Goal: Task Accomplishment & Management: Use online tool/utility

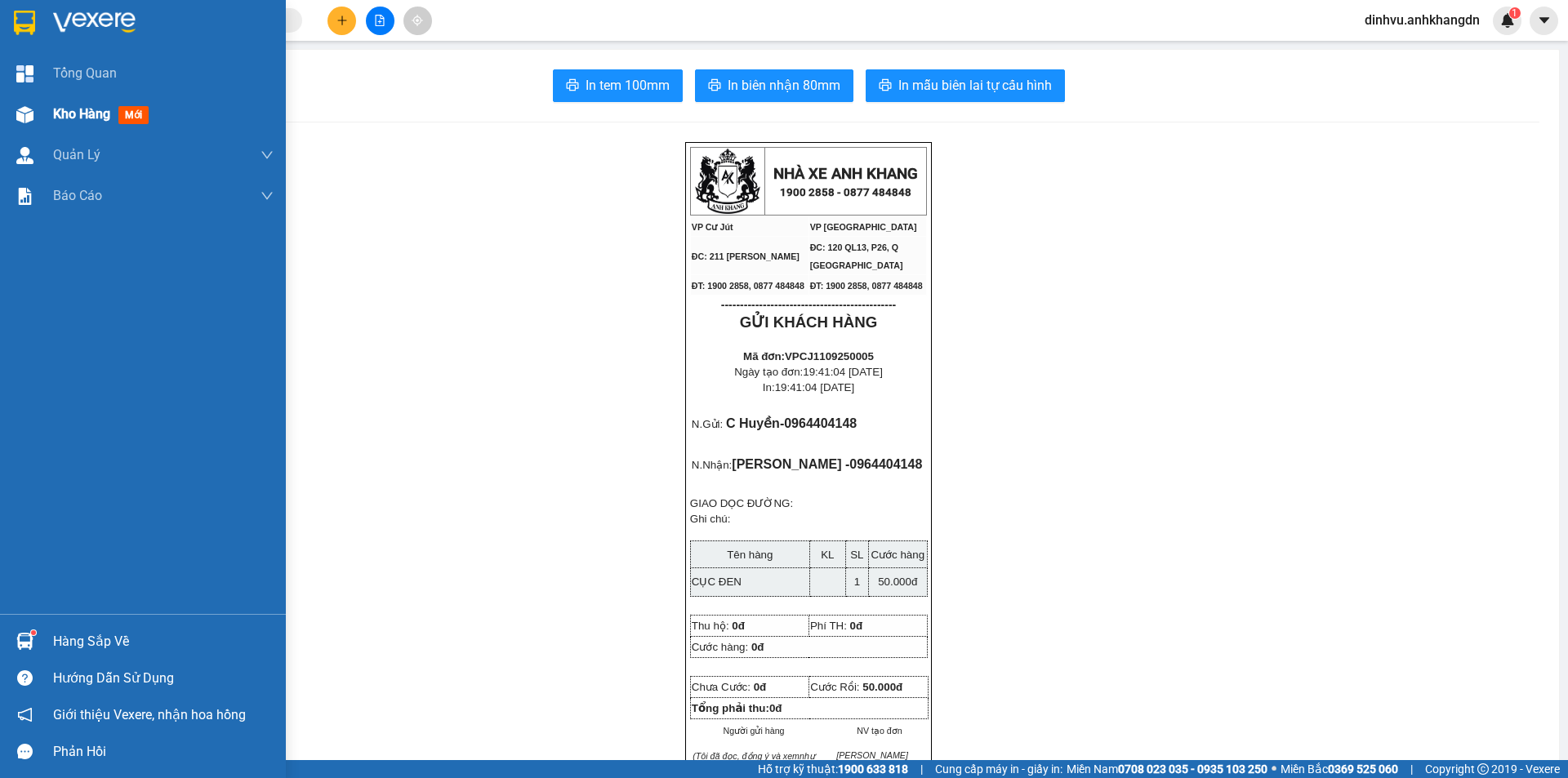
click at [51, 114] on div "Kho hàng mới" at bounding box center [142, 114] width 286 height 41
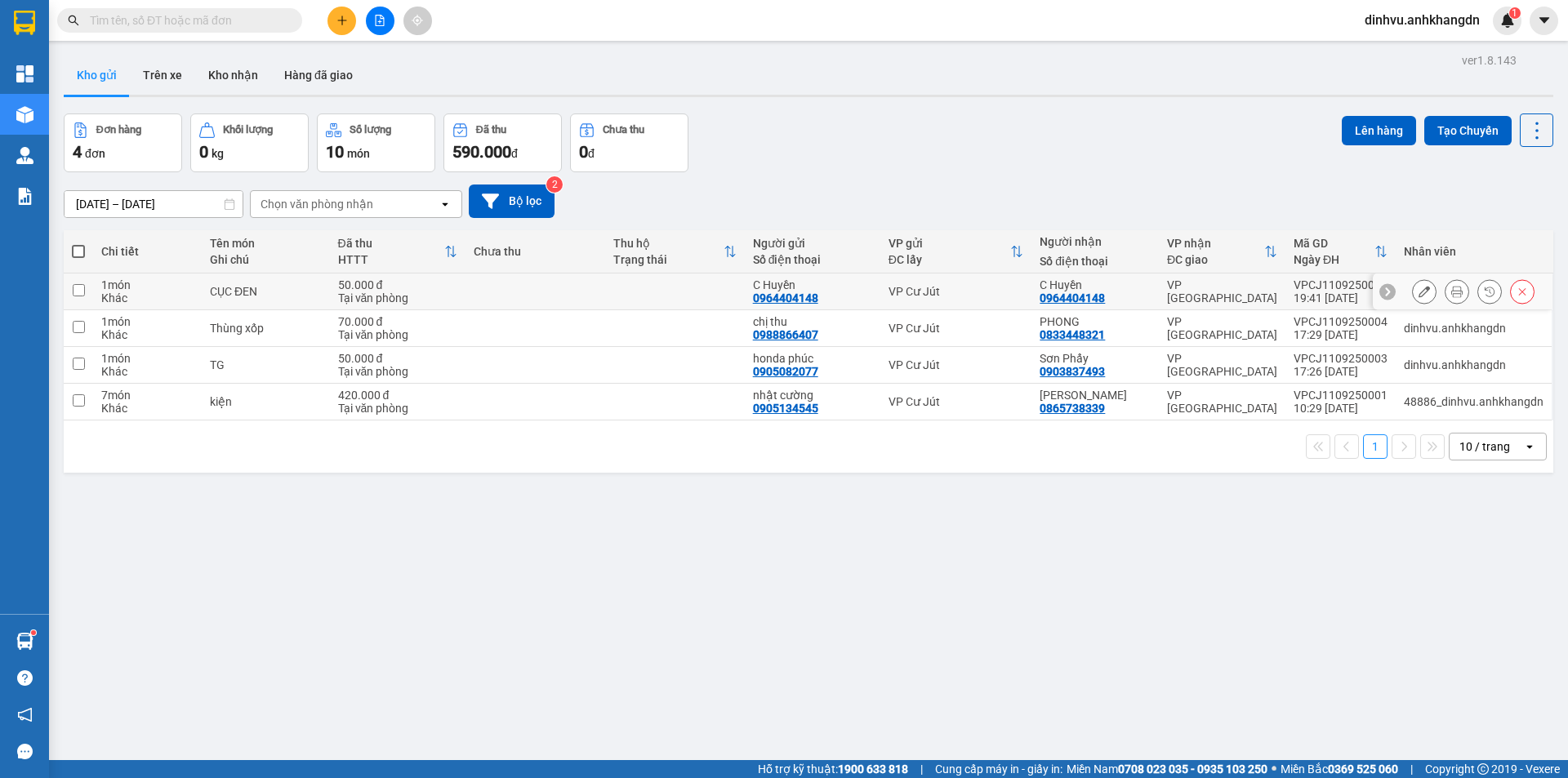
click at [486, 289] on td at bounding box center [536, 292] width 140 height 37
checkbox input "true"
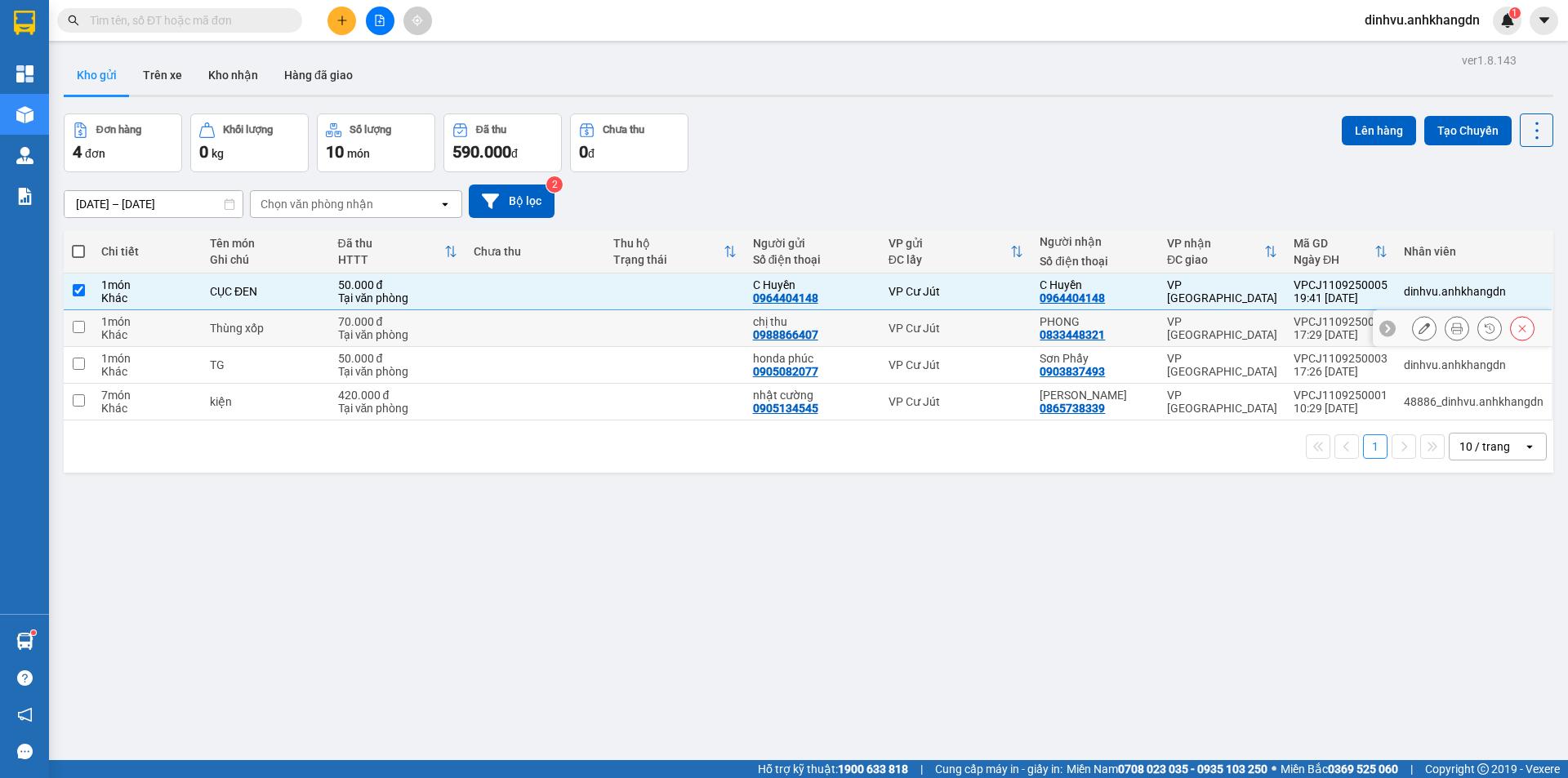
click at [475, 323] on td at bounding box center [536, 329] width 140 height 37
checkbox input "true"
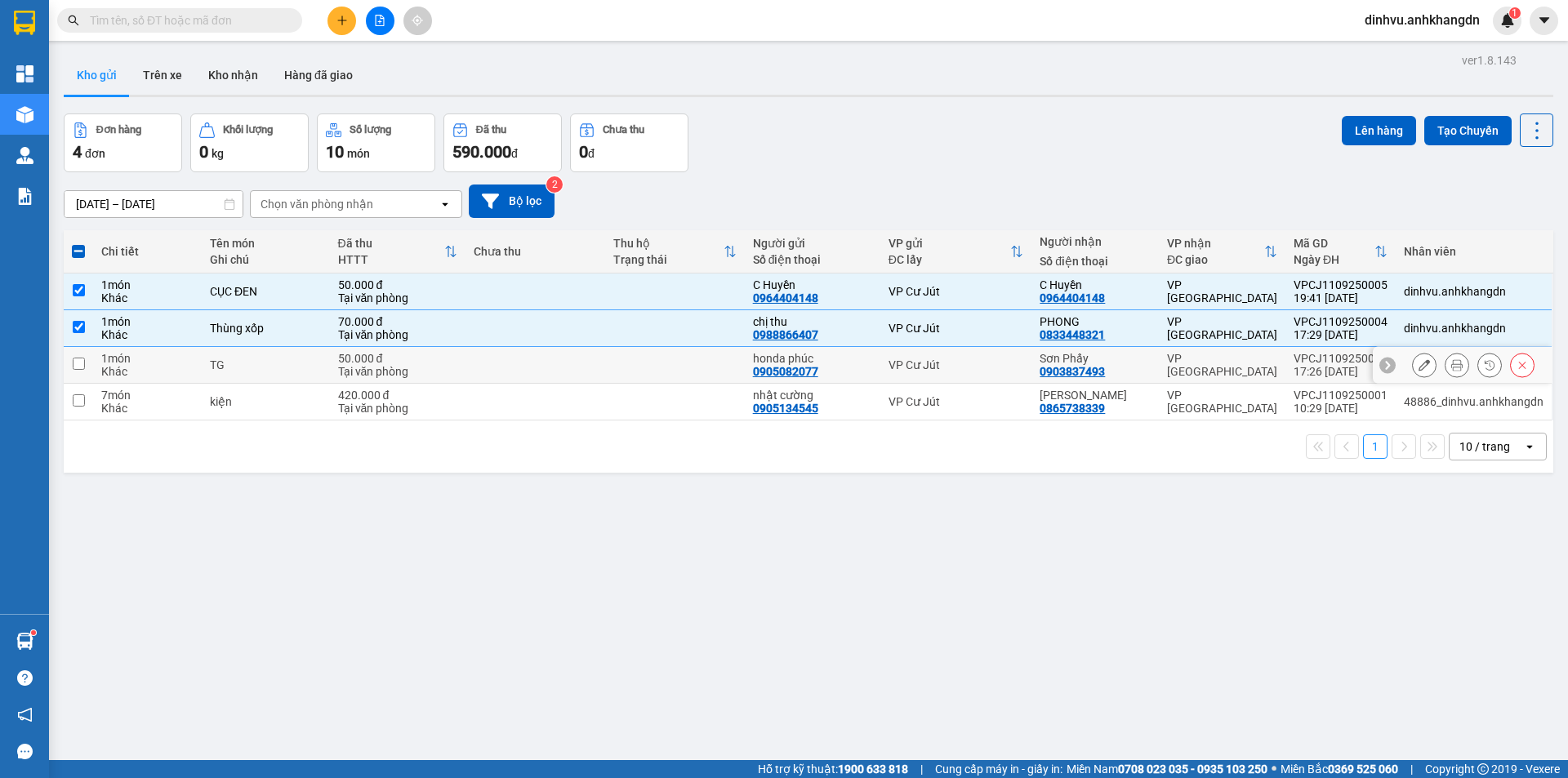
click at [470, 364] on td at bounding box center [536, 365] width 140 height 37
checkbox input "true"
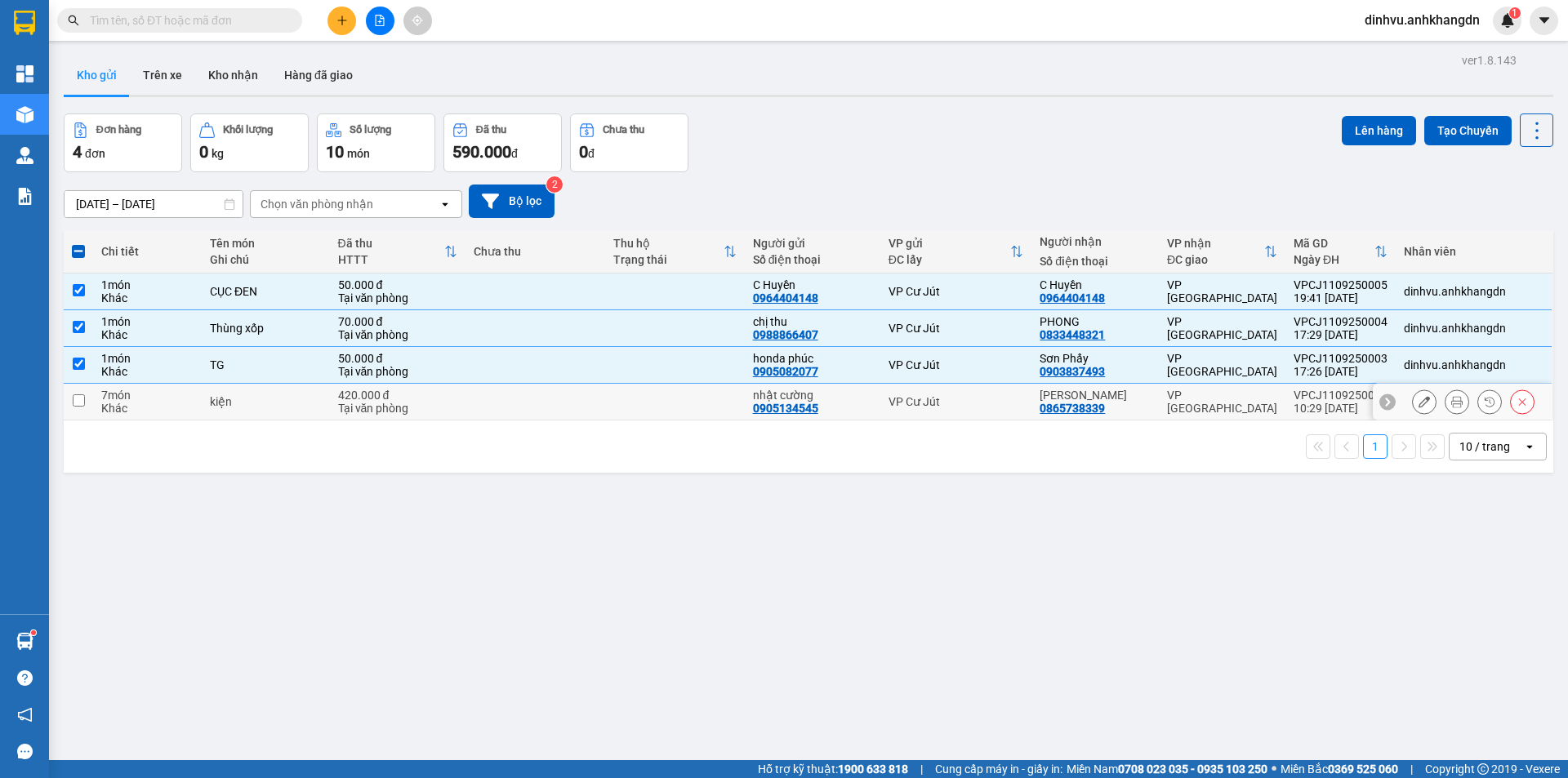
click at [466, 392] on td "420.000 đ Tại văn phòng" at bounding box center [397, 402] width 135 height 37
checkbox input "true"
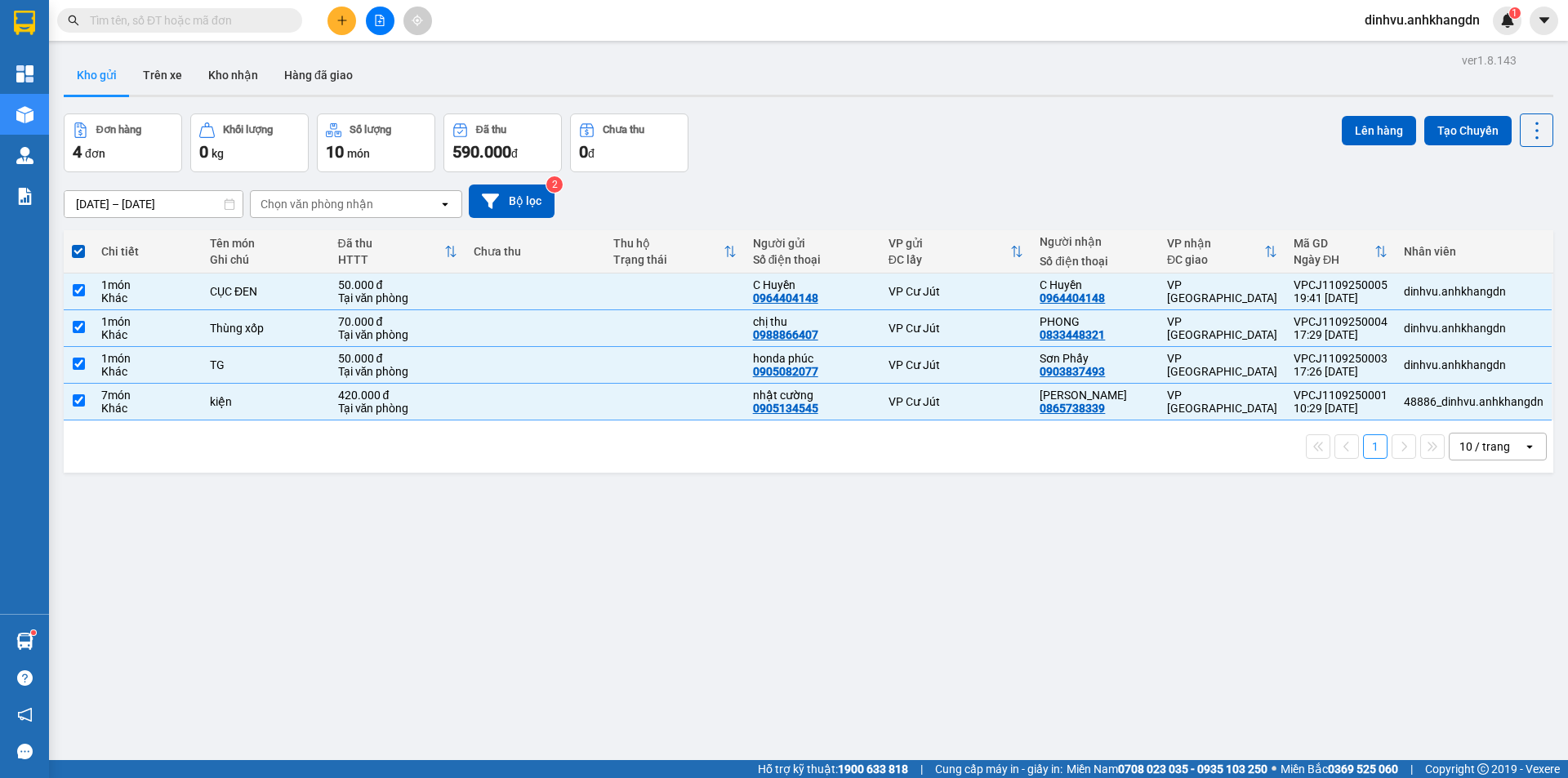
click at [1330, 129] on div "Đơn hàng 4 đơn Khối lượng 0 kg Số lượng 10 món Đã thu 590.000 đ Chưa thu 0 đ Lê…" at bounding box center [808, 142] width 1489 height 59
click at [1345, 132] on button "Lên hàng" at bounding box center [1378, 131] width 74 height 30
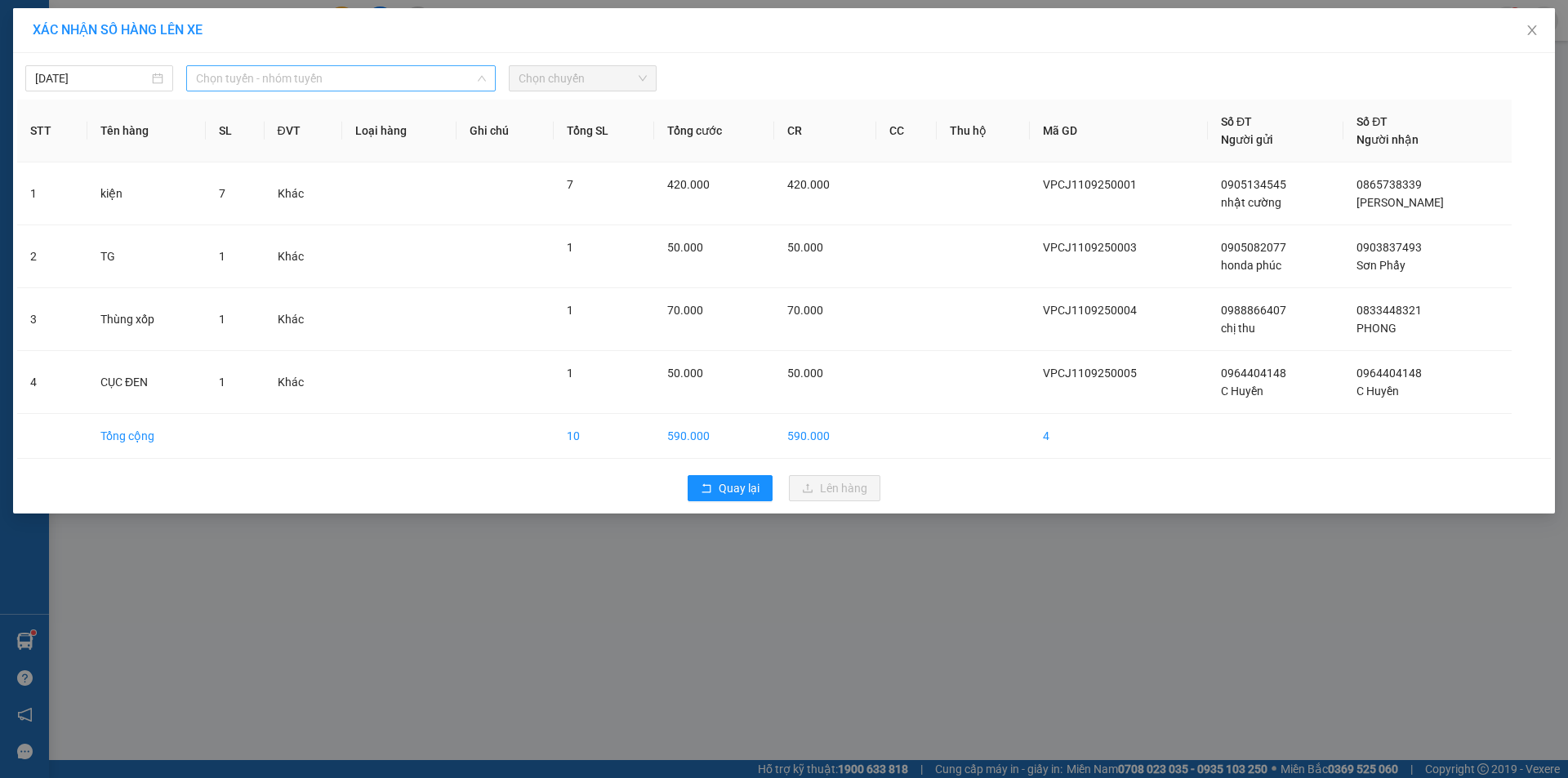
click at [263, 80] on span "Chọn tuyến - nhóm tuyến" at bounding box center [341, 79] width 290 height 24
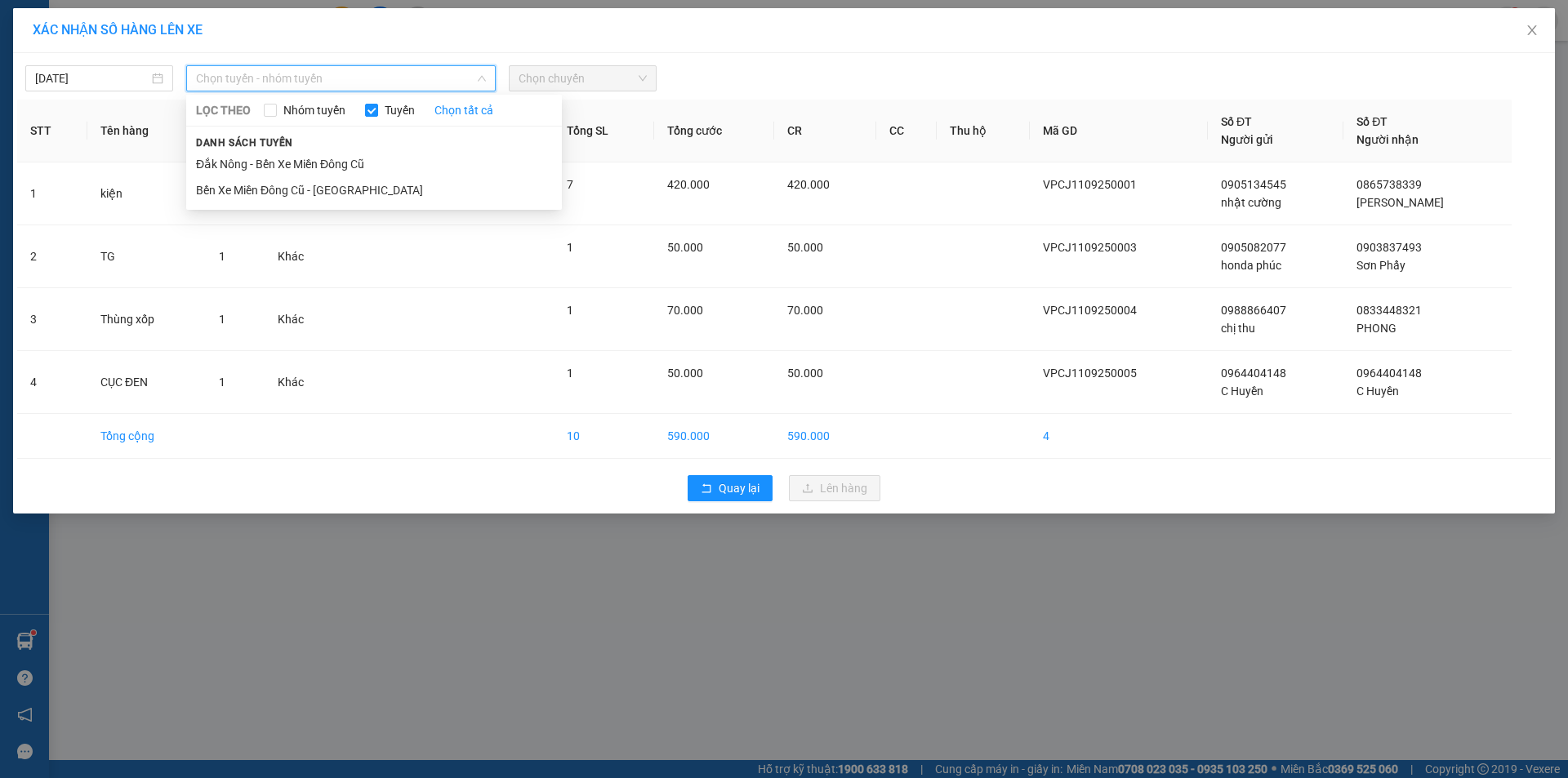
drag, startPoint x: 275, startPoint y: 162, endPoint x: 511, endPoint y: 115, distance: 240.6
click at [277, 163] on li "Đắk Nông - Bến Xe Miền Đông Cũ" at bounding box center [374, 164] width 376 height 26
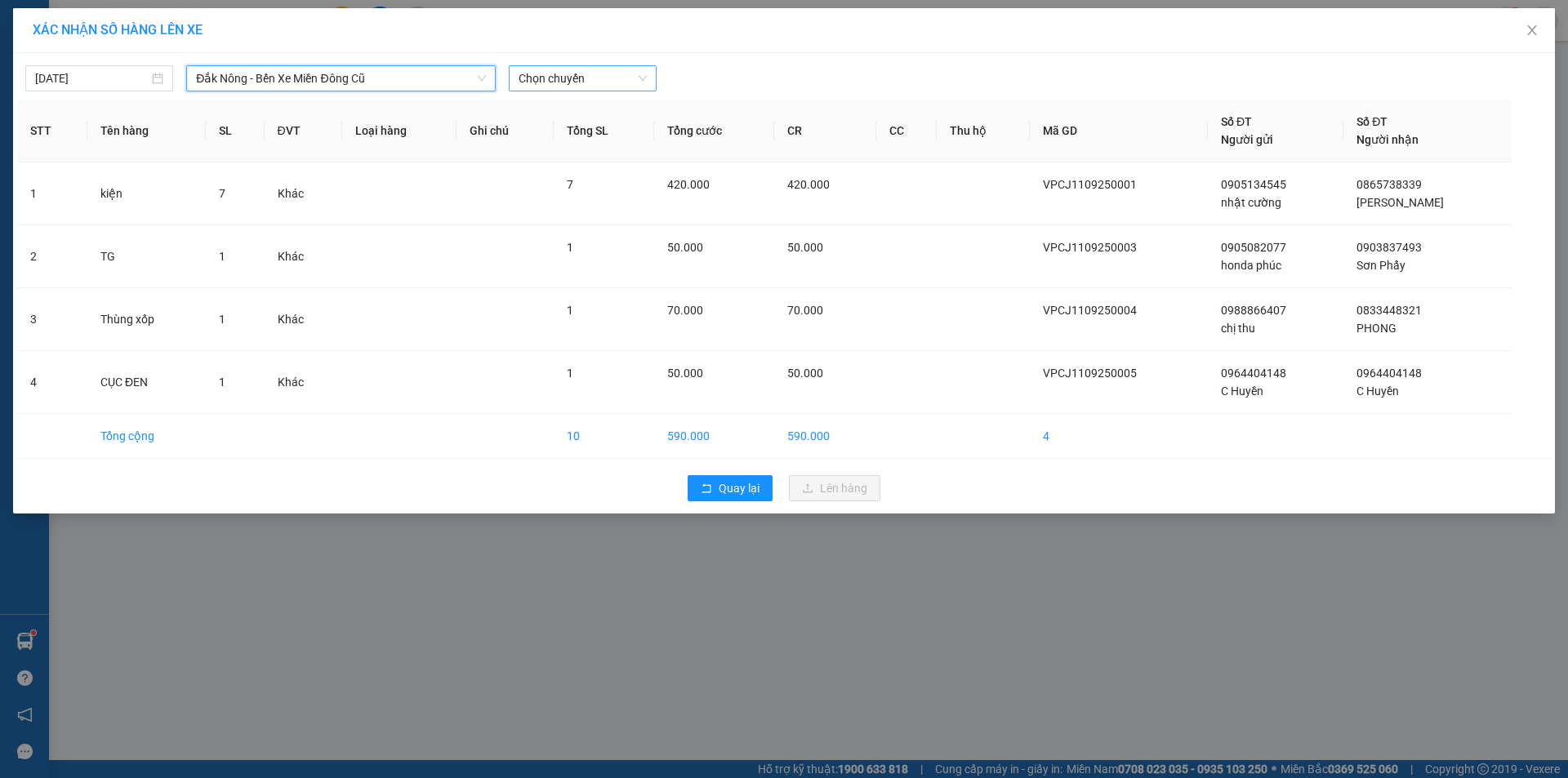
click at [553, 86] on span "Chọn chuyến" at bounding box center [582, 79] width 128 height 24
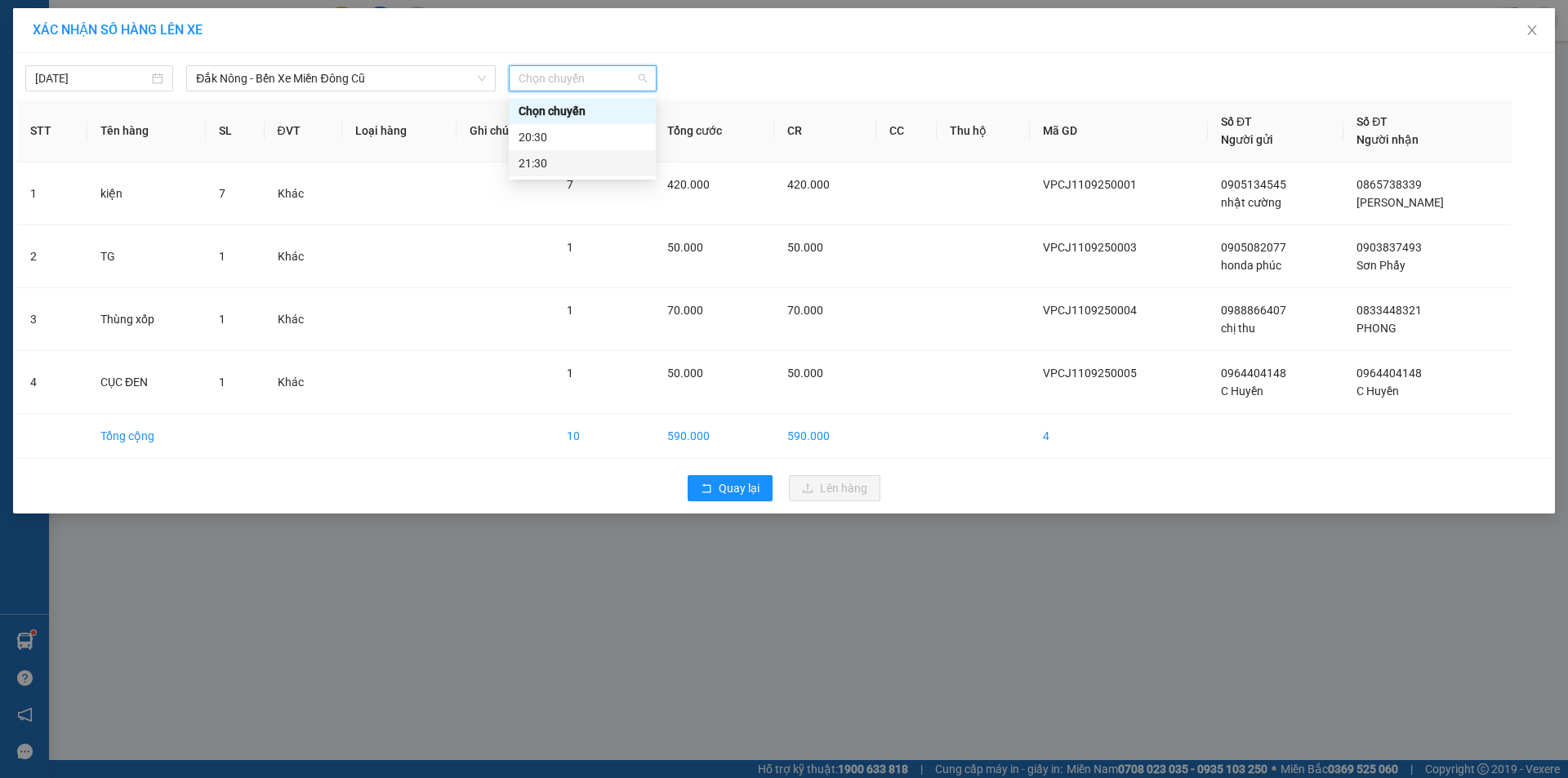
click at [567, 159] on div "21:30" at bounding box center [582, 163] width 128 height 18
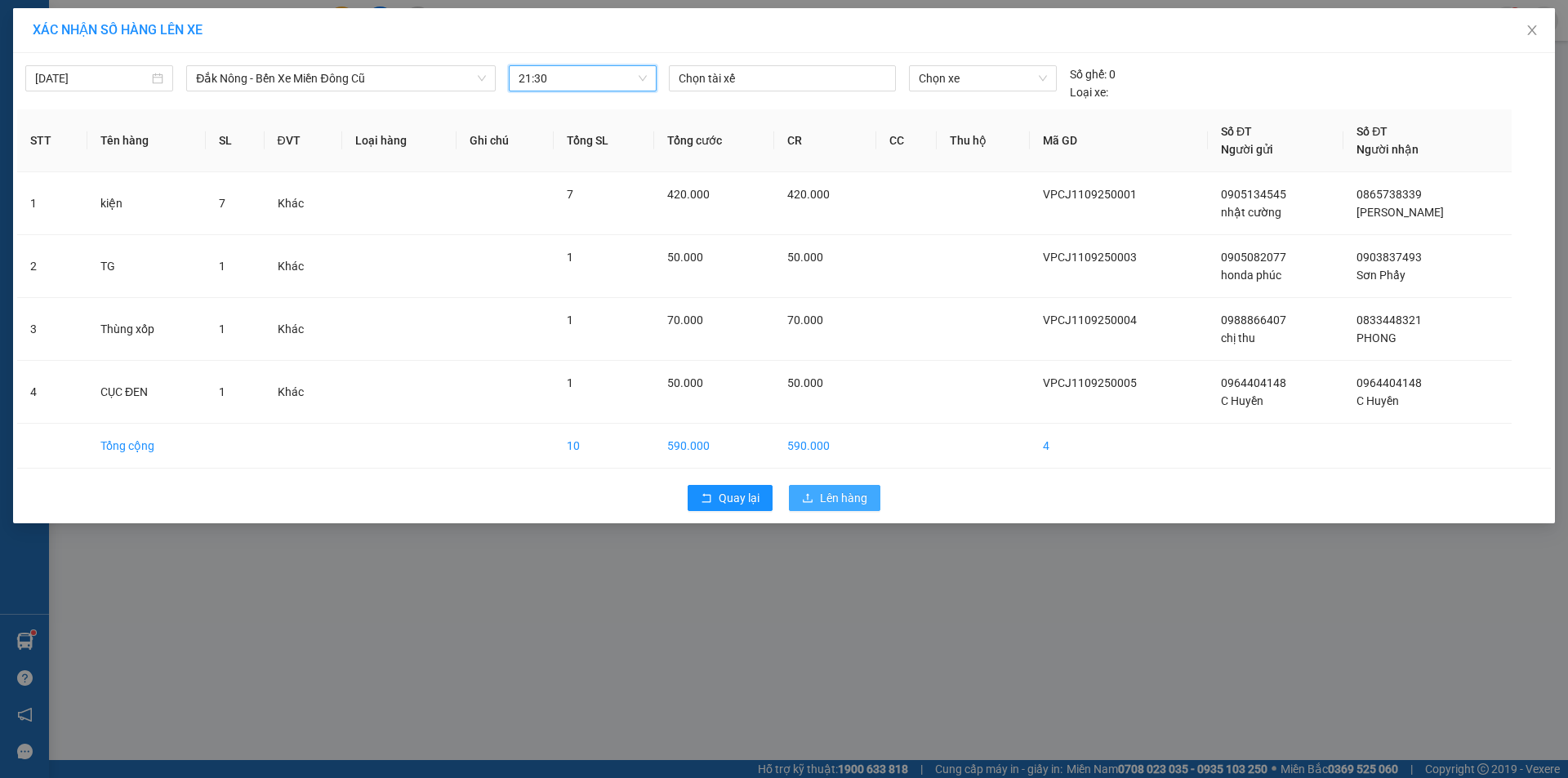
click at [857, 502] on span "Lên hàng" at bounding box center [843, 498] width 47 height 18
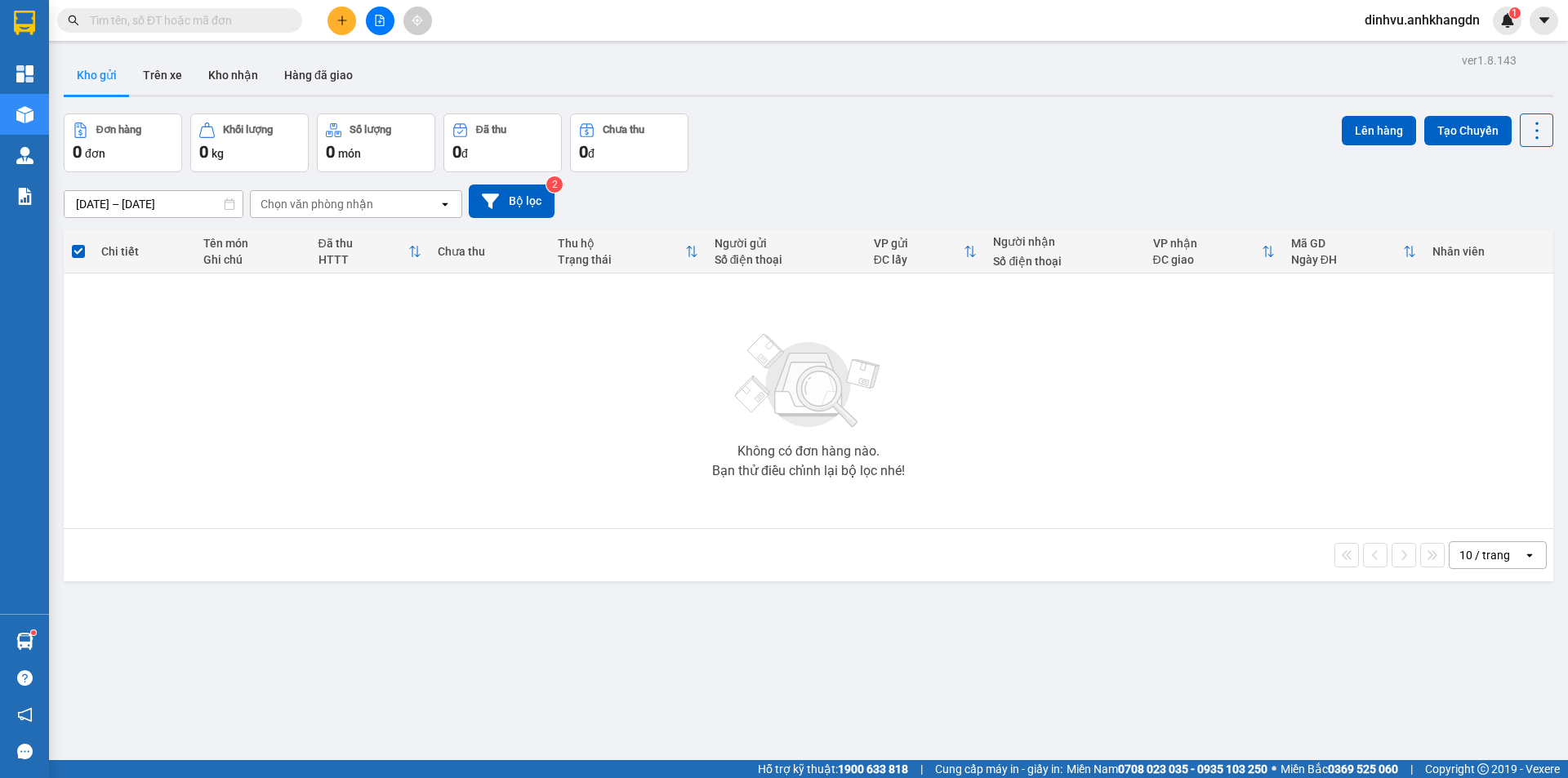
click at [372, 24] on button at bounding box center [380, 20] width 29 height 29
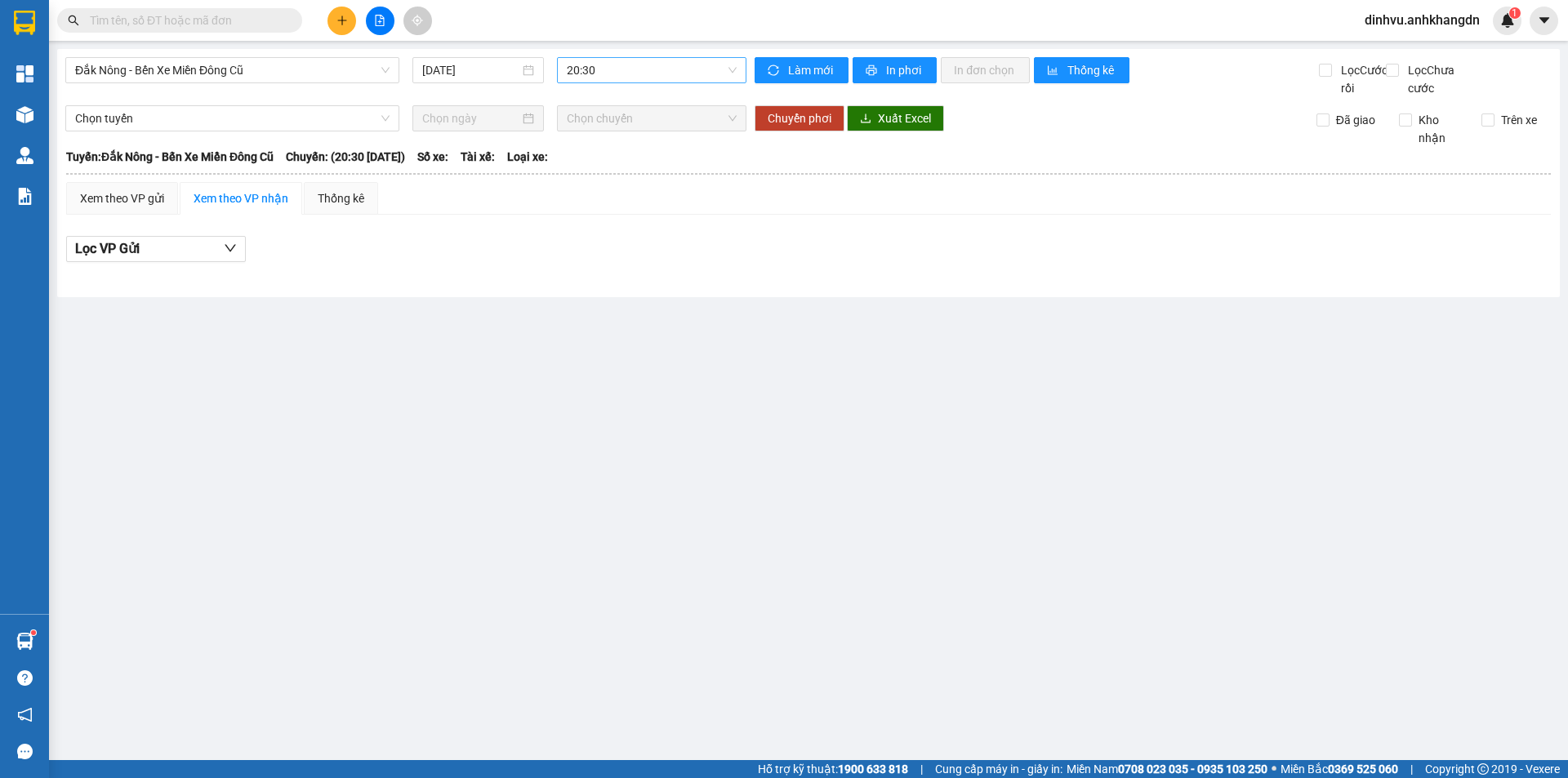
click at [636, 66] on span "20:30" at bounding box center [651, 70] width 170 height 24
click at [632, 154] on div "21:30 - 74F-005.74" at bounding box center [630, 155] width 128 height 18
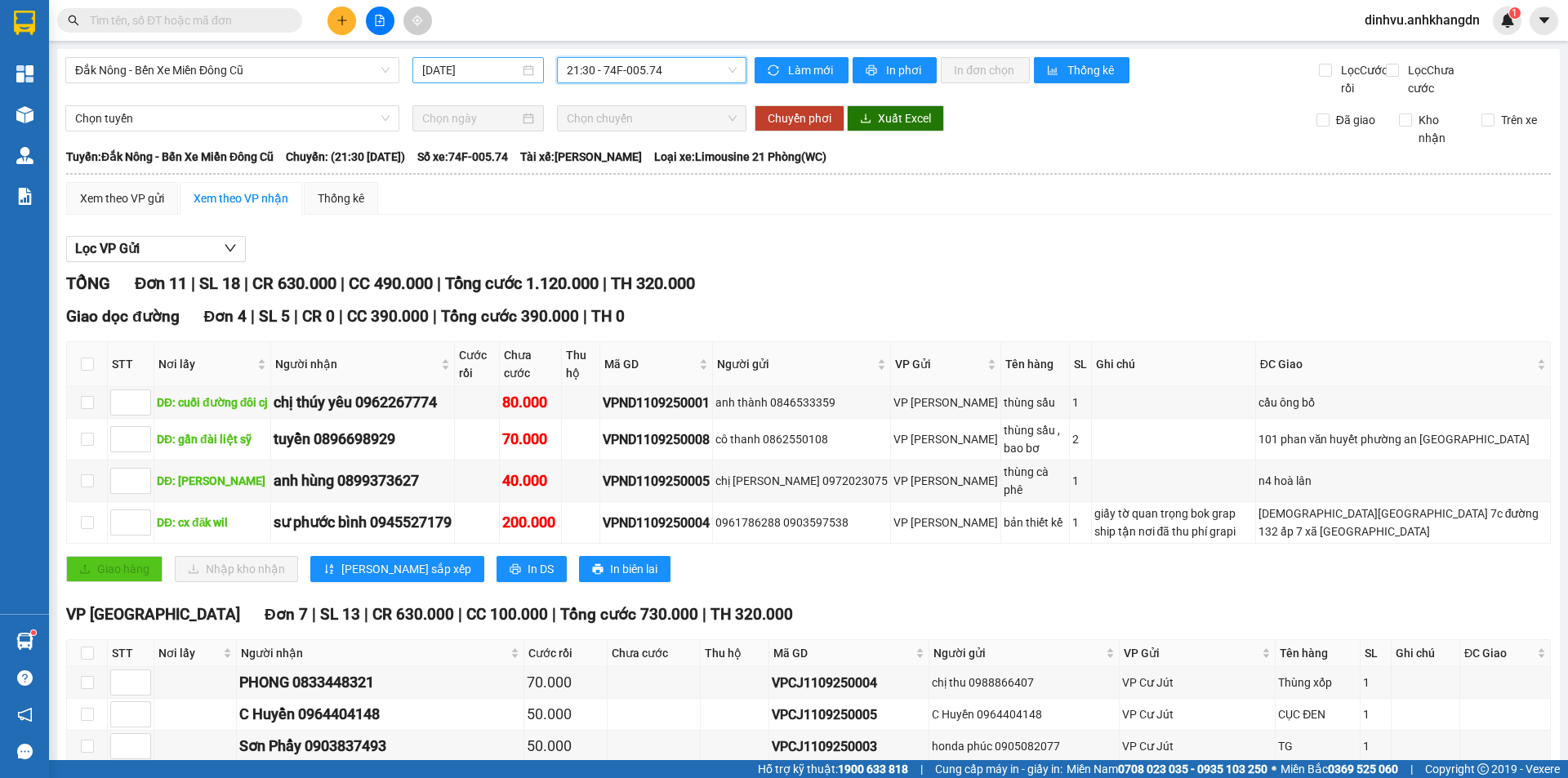
click at [483, 72] on input "[DATE]" at bounding box center [470, 70] width 97 height 18
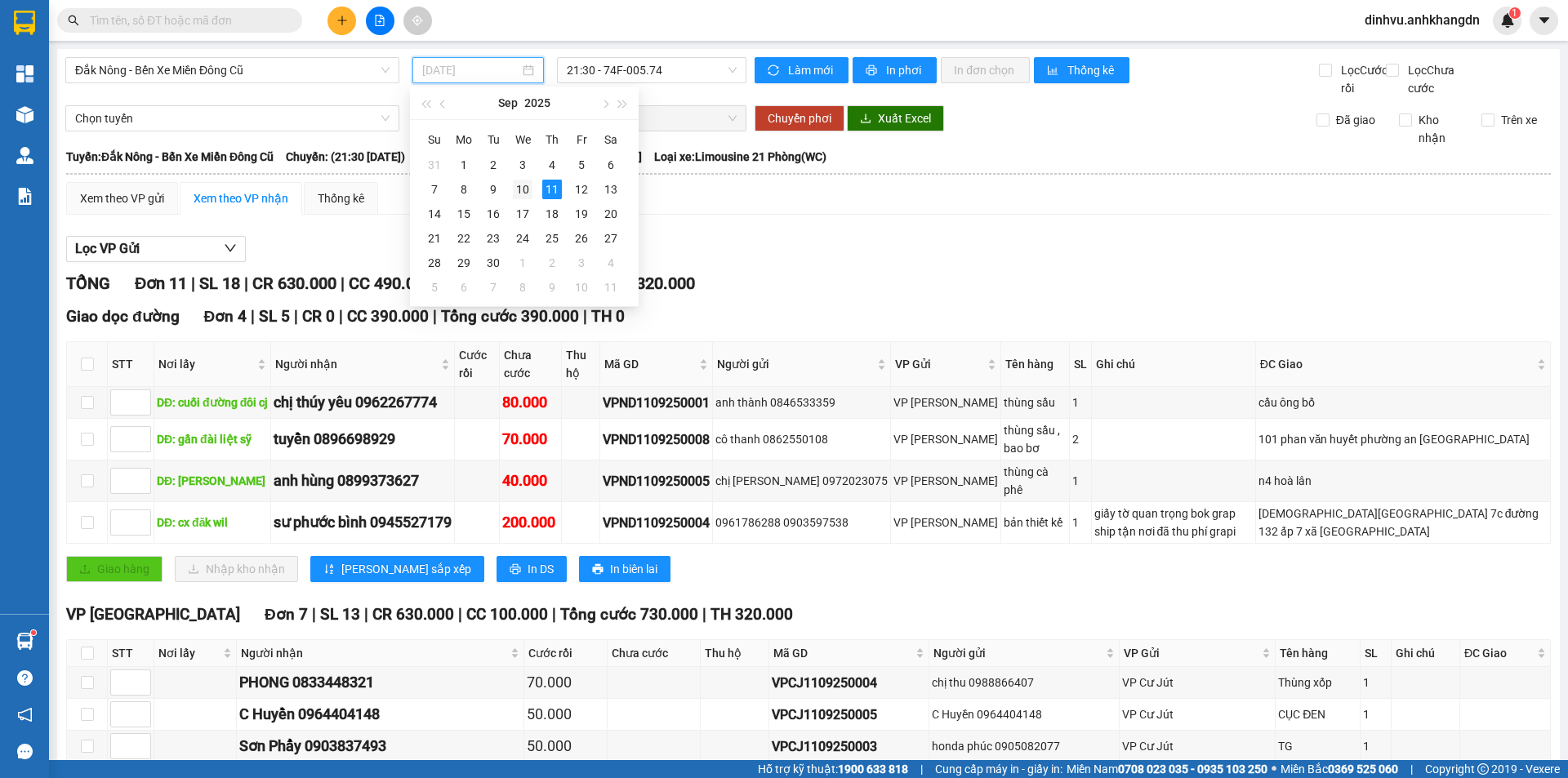
click at [524, 190] on div "10" at bounding box center [523, 190] width 19 height 19
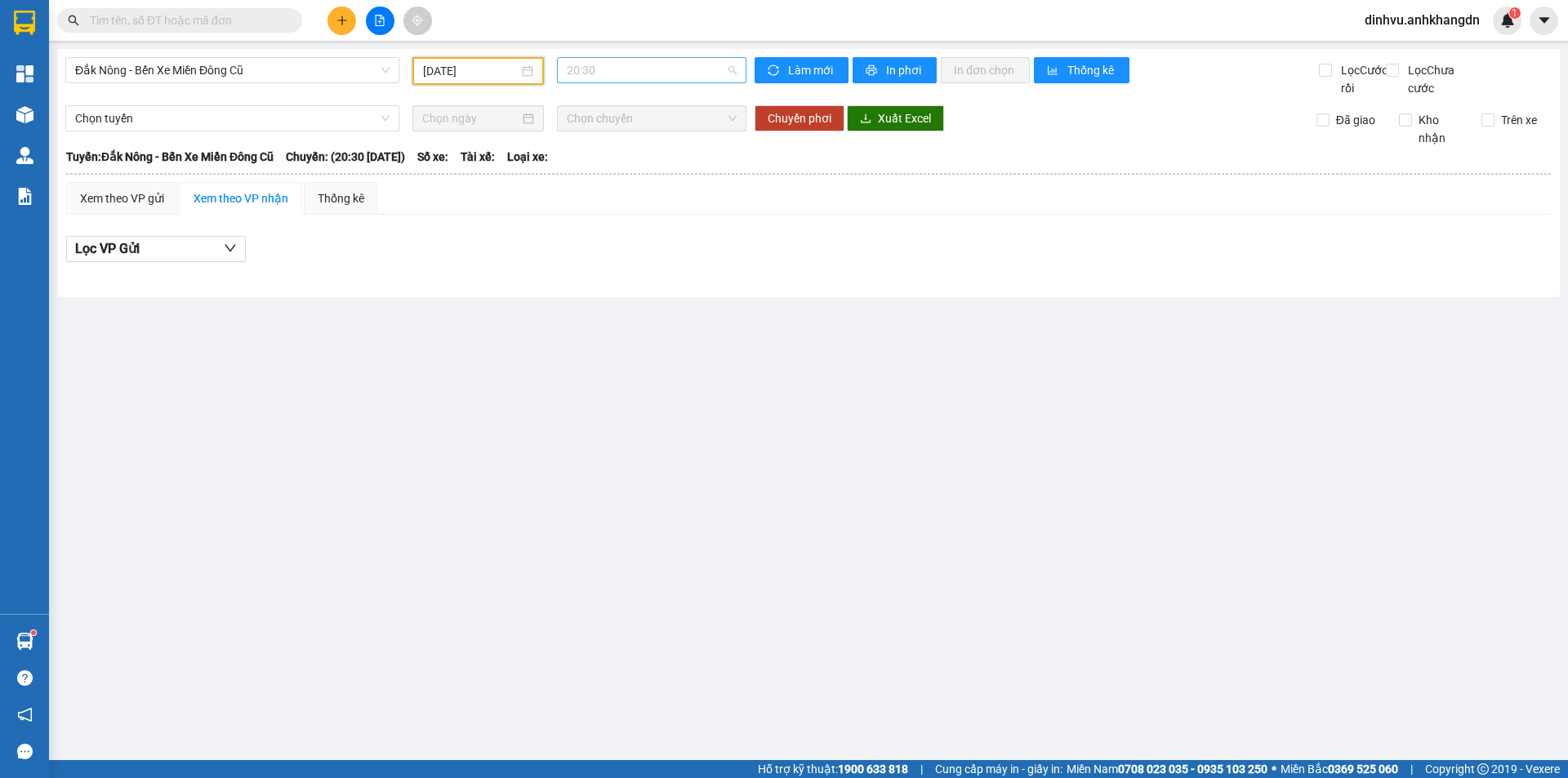
click at [634, 71] on span "20:30" at bounding box center [651, 70] width 170 height 24
click at [494, 68] on input "[DATE]" at bounding box center [470, 71] width 95 height 18
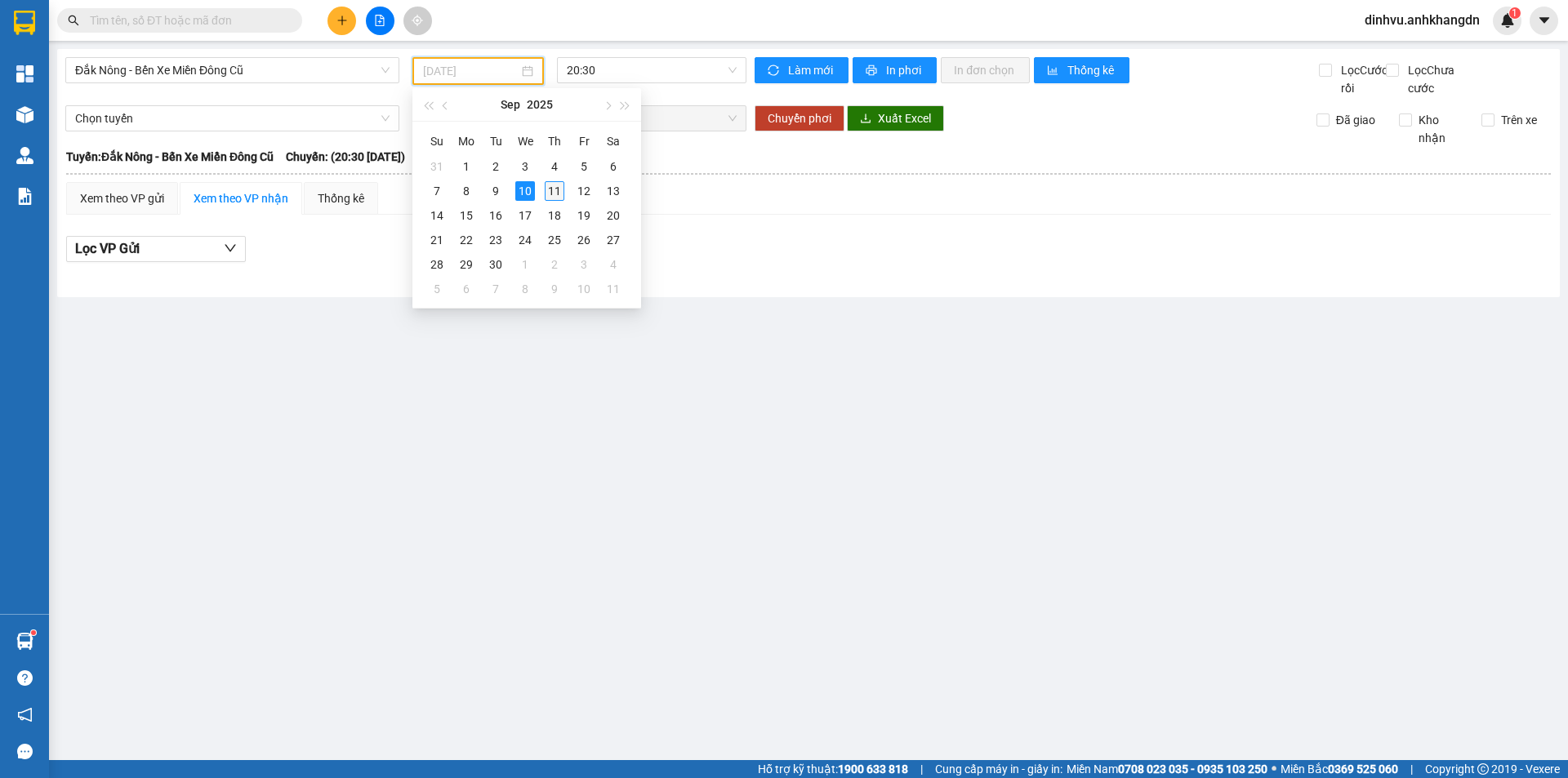
click at [558, 188] on div "11" at bounding box center [554, 191] width 19 height 19
type input "[DATE]"
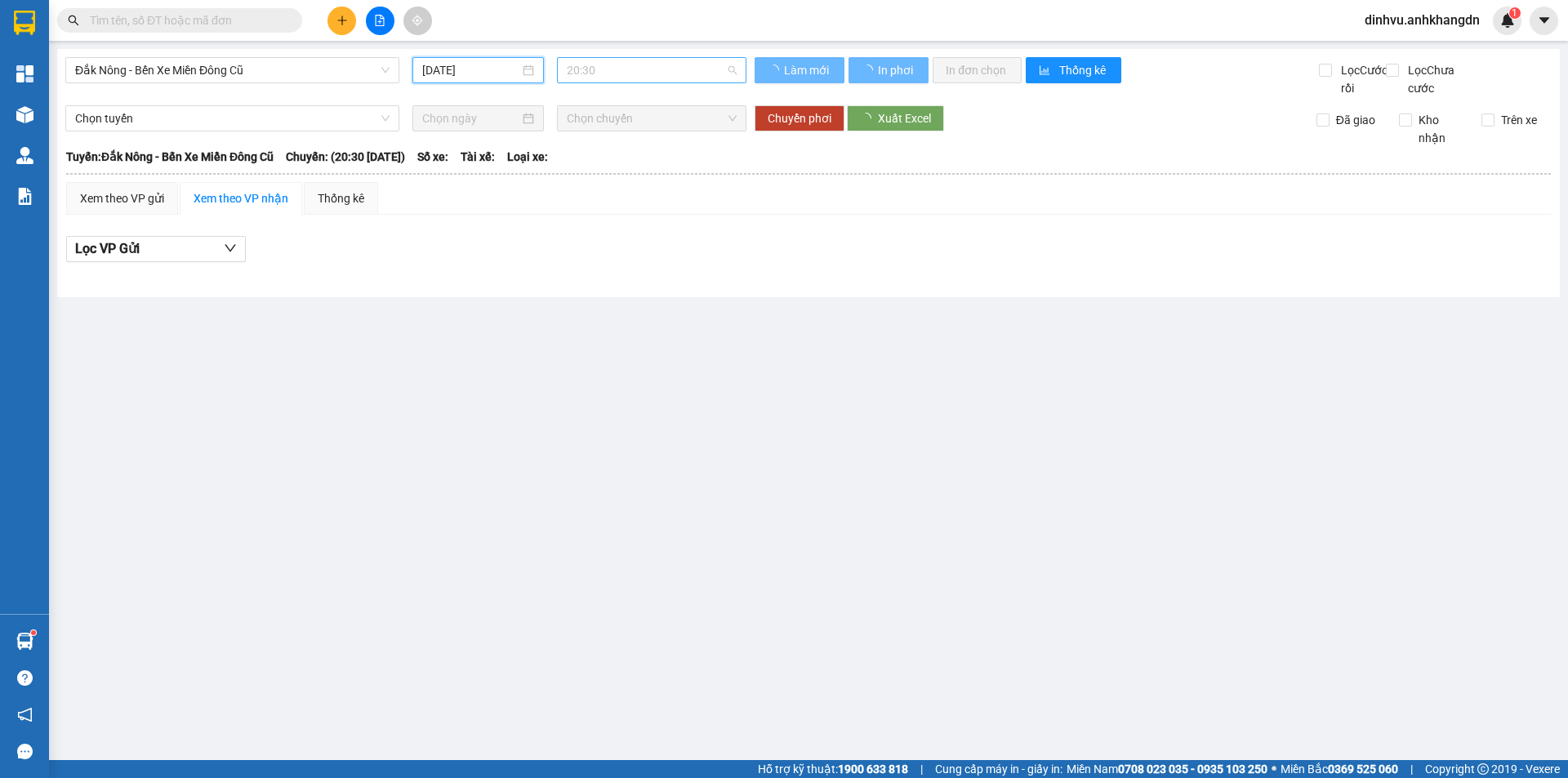
drag, startPoint x: 619, startPoint y: 73, endPoint x: 613, endPoint y: 89, distance: 17.1
click at [620, 73] on span "20:30" at bounding box center [651, 70] width 170 height 24
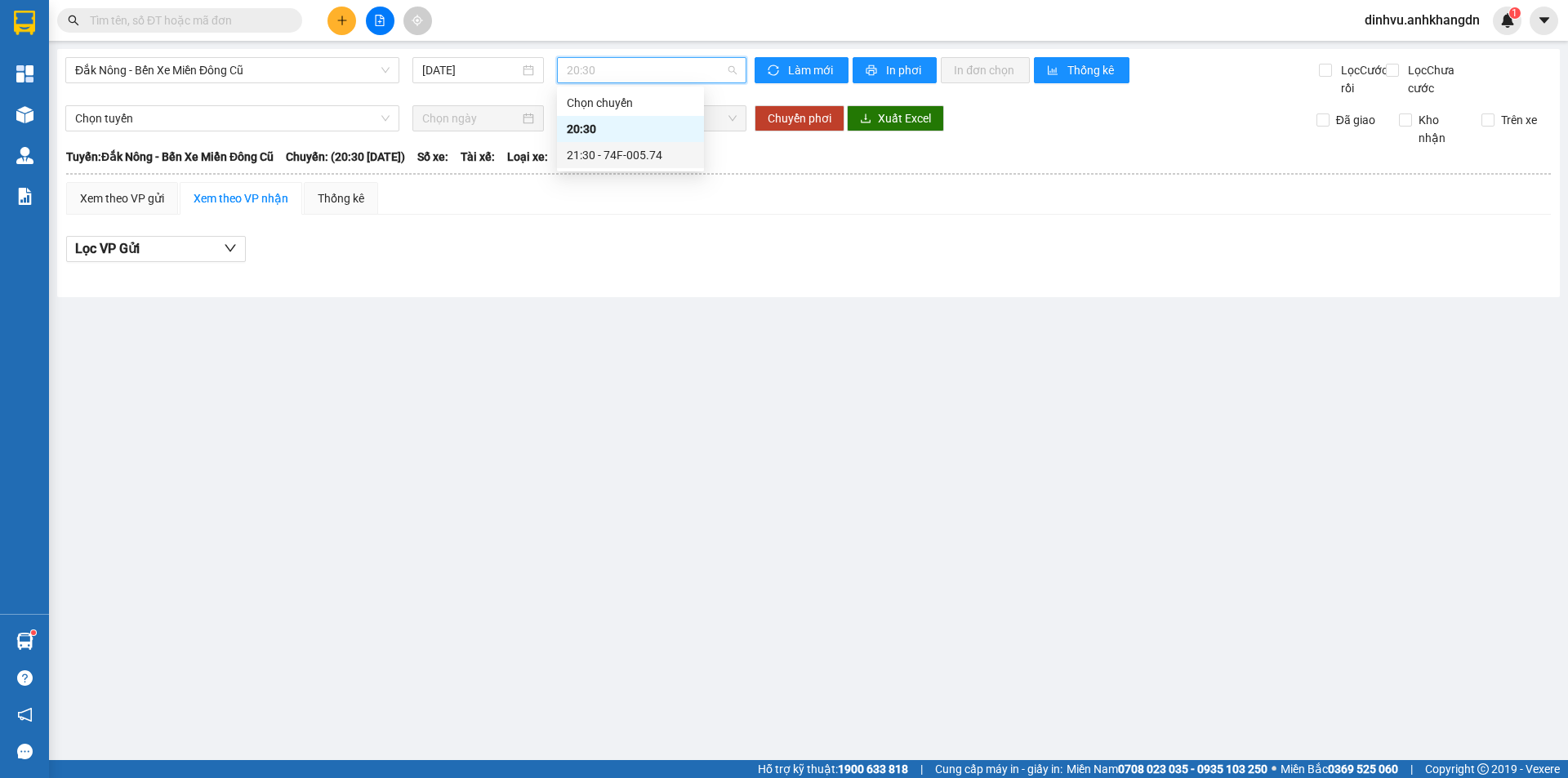
click at [607, 150] on div "21:30 - 74F-005.74" at bounding box center [630, 155] width 128 height 18
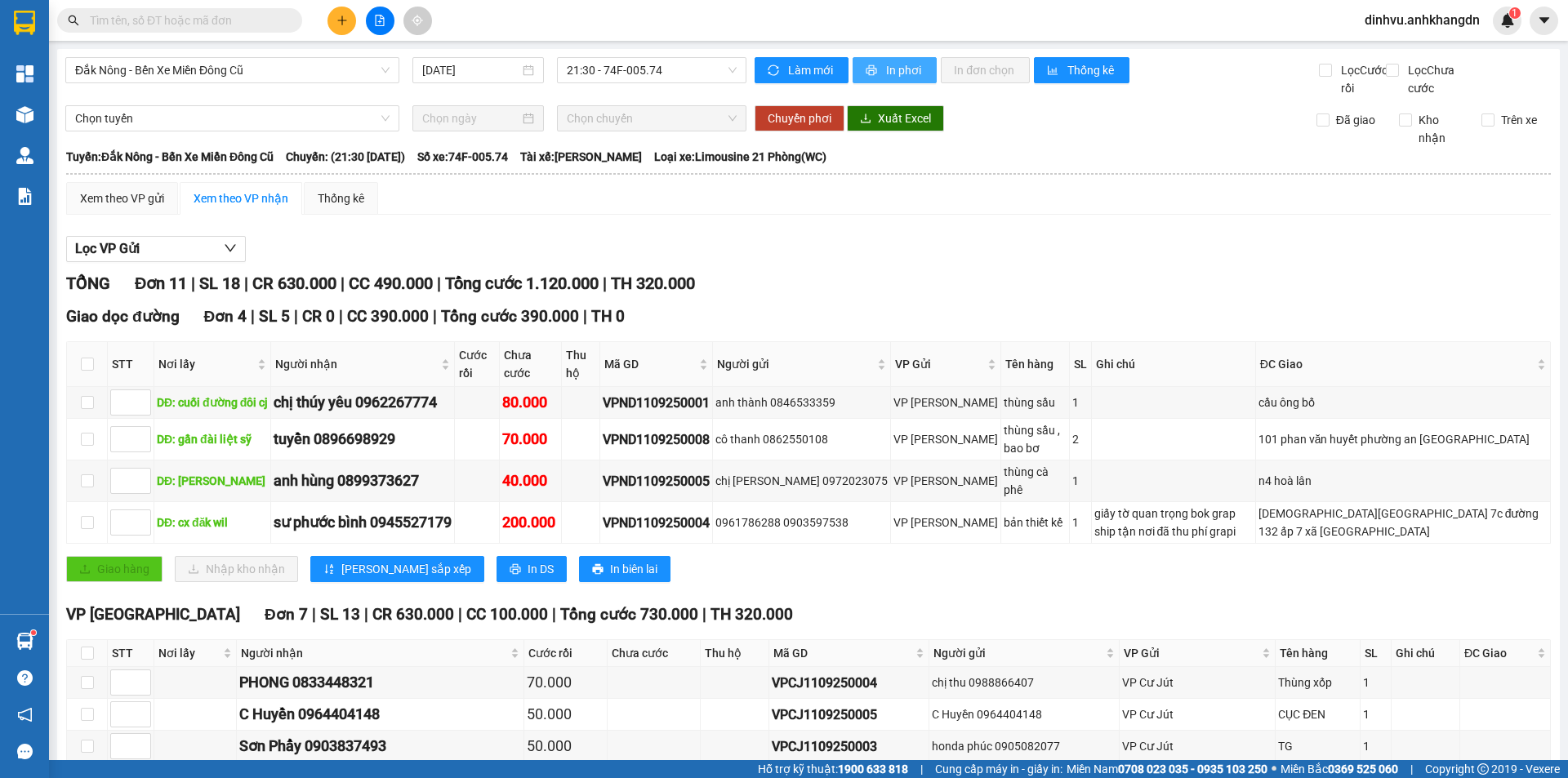
click at [887, 78] on span "In phơi" at bounding box center [905, 70] width 38 height 18
